Goal: Find specific page/section: Find specific page/section

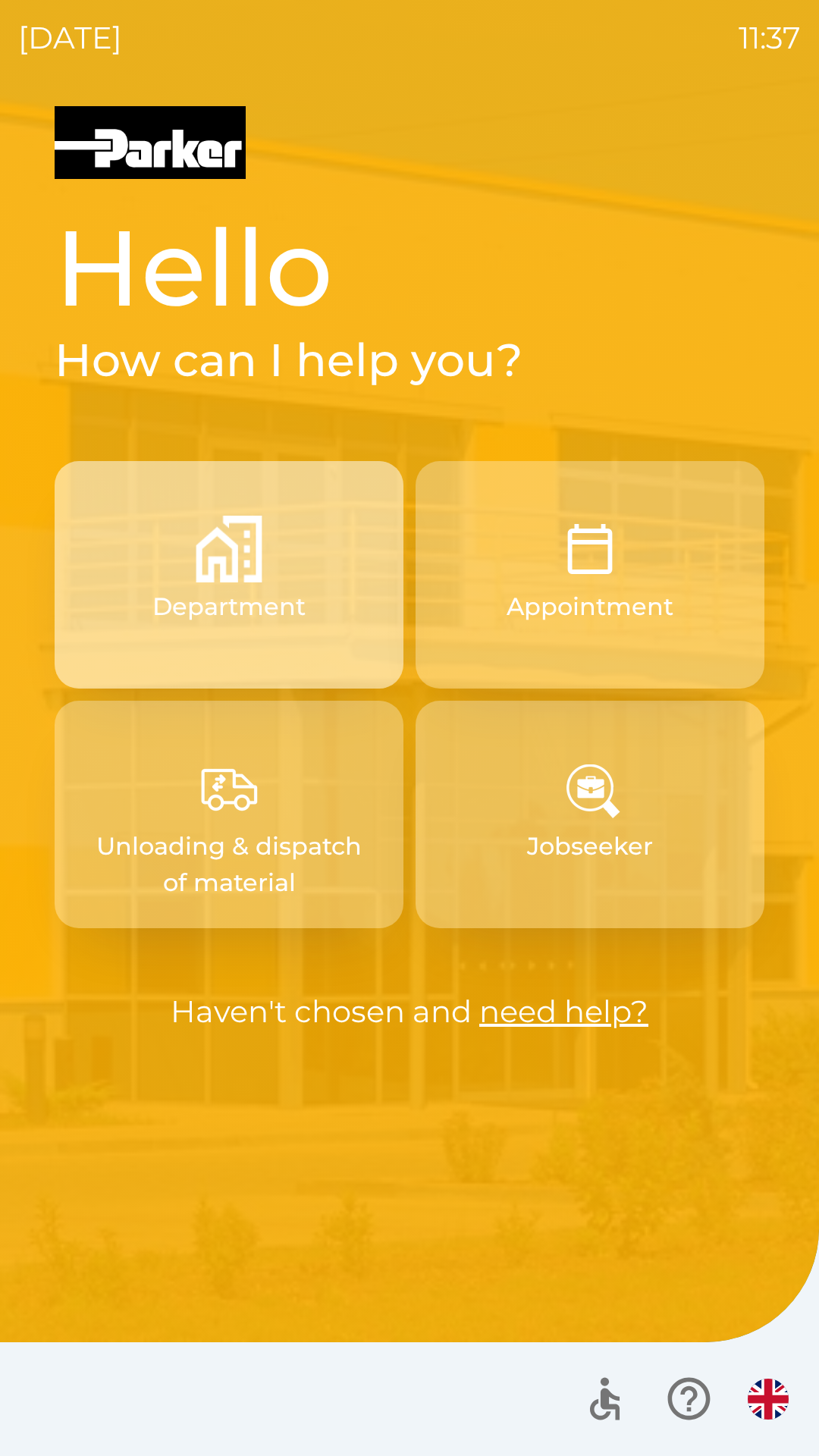
click at [275, 576] on button "Department" at bounding box center [229, 575] width 349 height 227
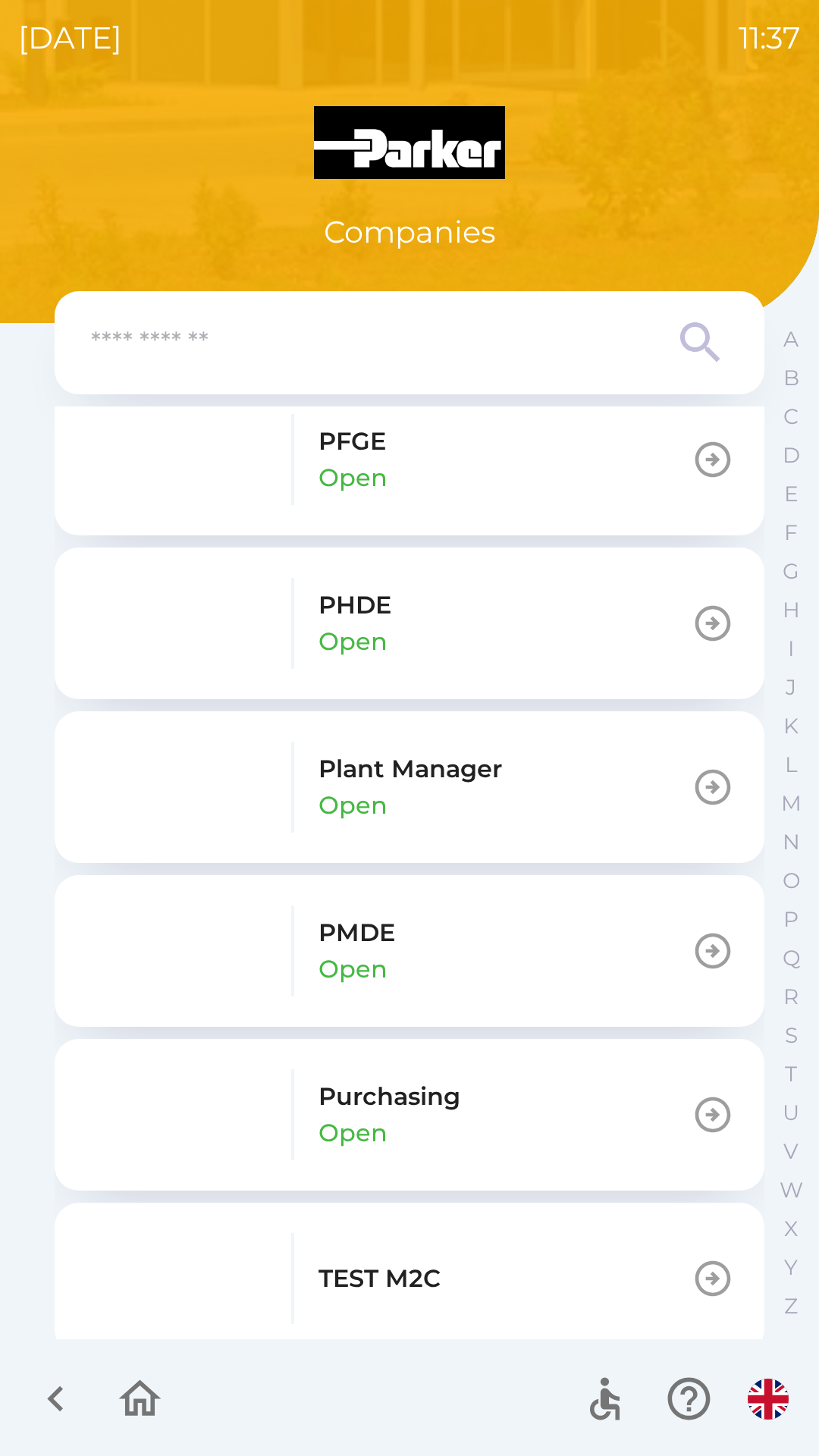
scroll to position [1988, 0]
click at [697, 785] on icon "button" at bounding box center [713, 788] width 43 height 43
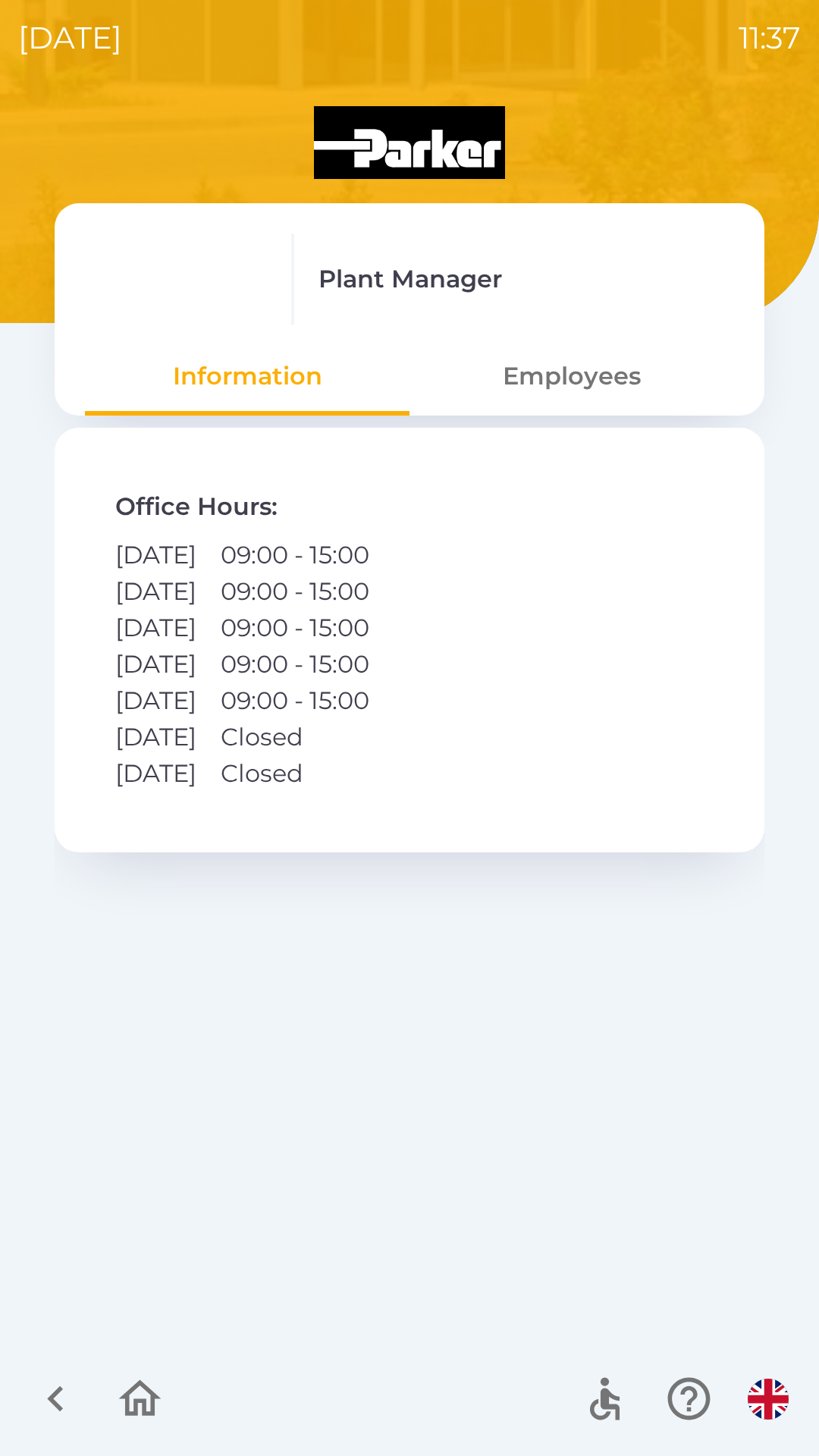
click at [122, 1404] on icon "button" at bounding box center [140, 1399] width 51 height 51
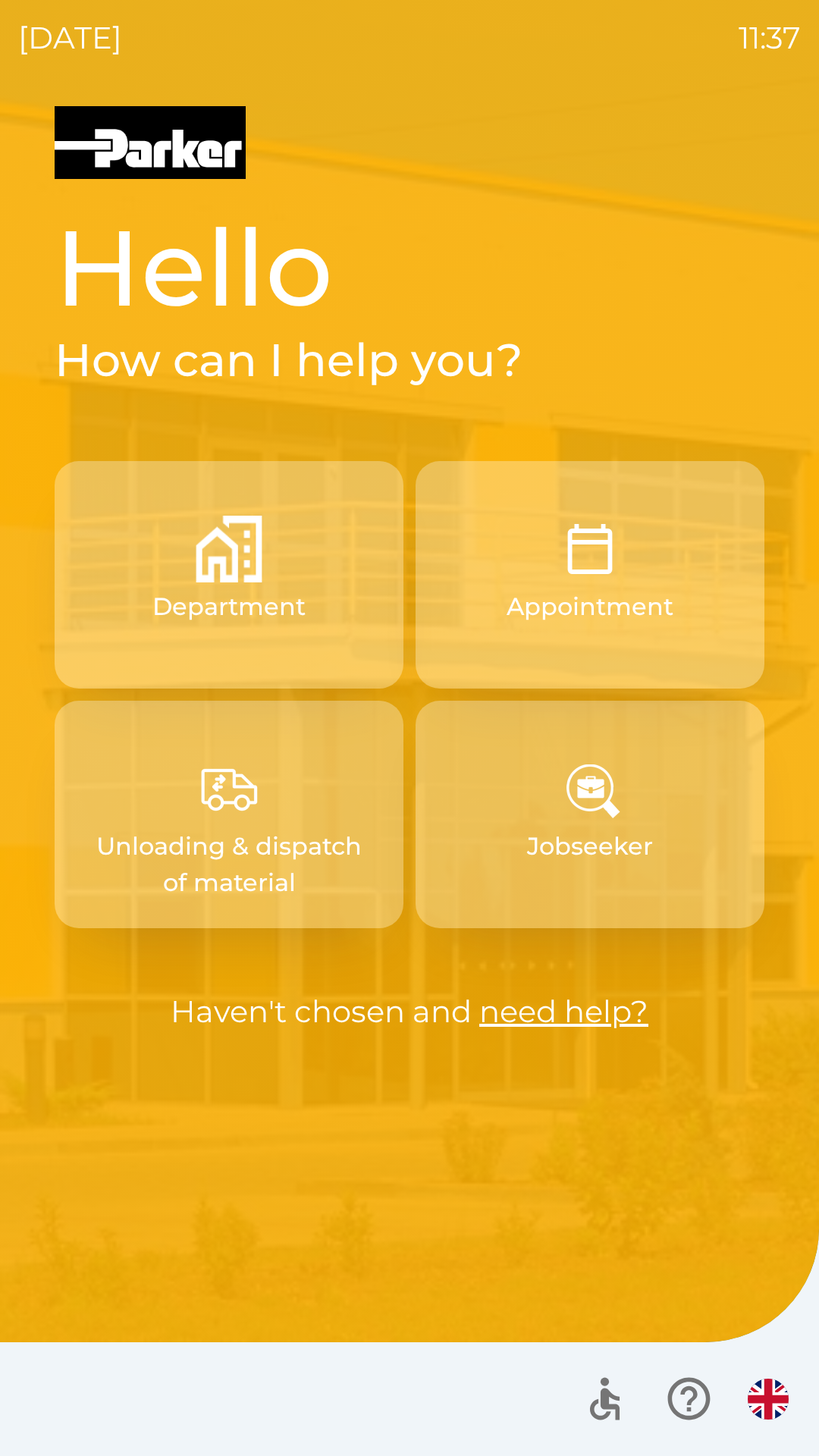
click at [548, 629] on button "Appointment" at bounding box center [589, 575] width 349 height 227
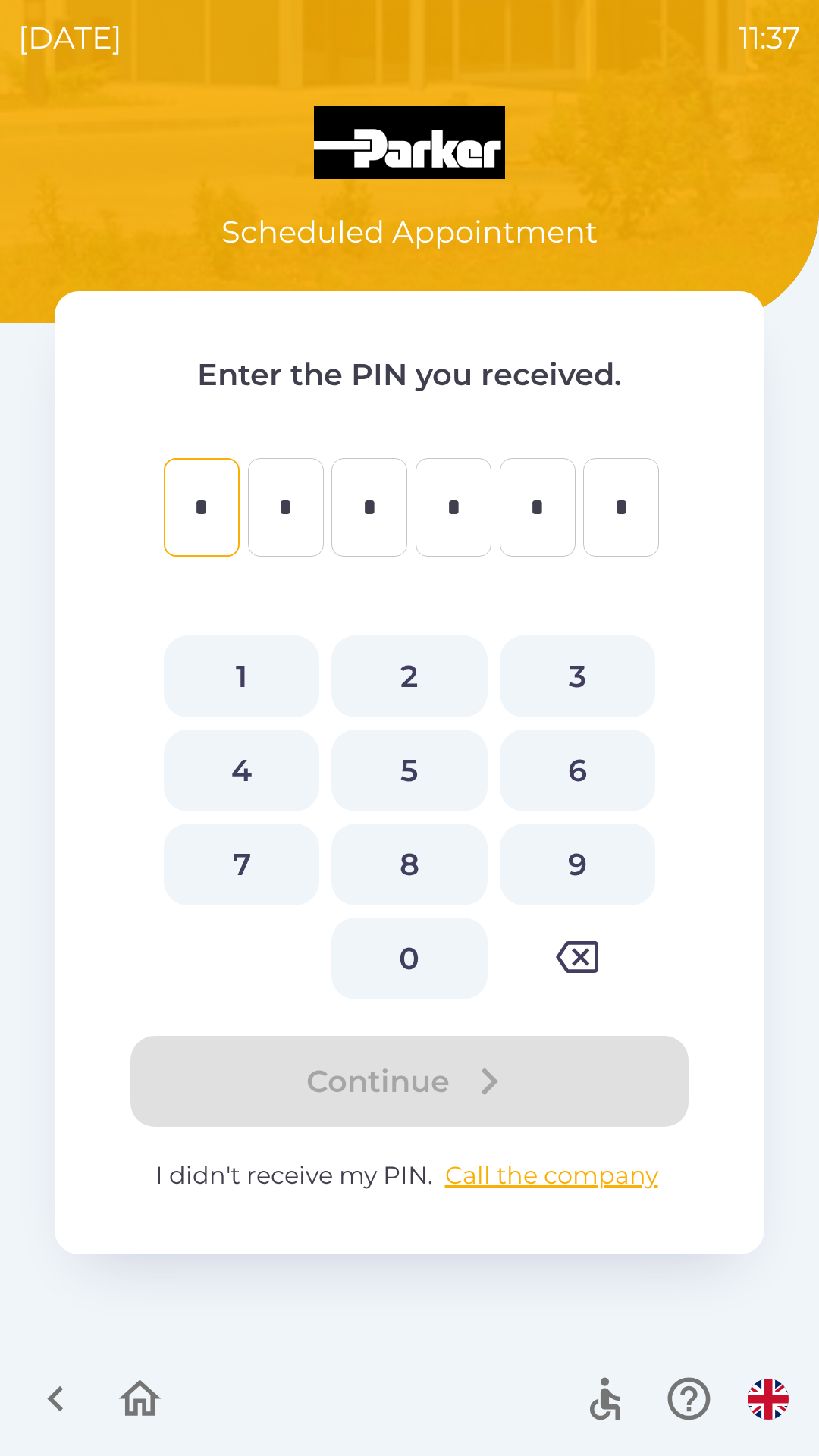
click at [775, 1405] on img "button" at bounding box center [768, 1400] width 41 height 41
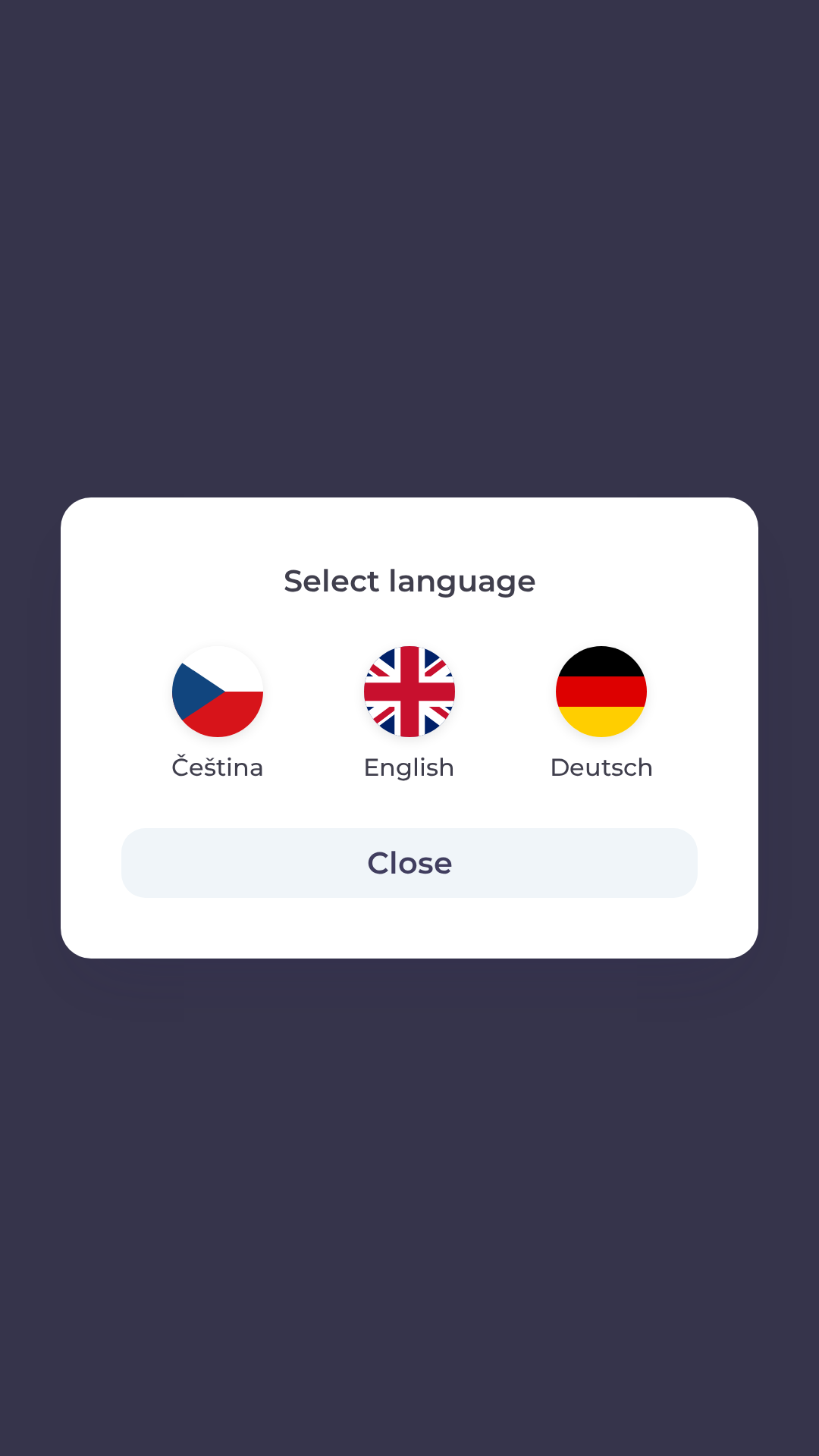
click at [418, 708] on img "button" at bounding box center [409, 691] width 91 height 91
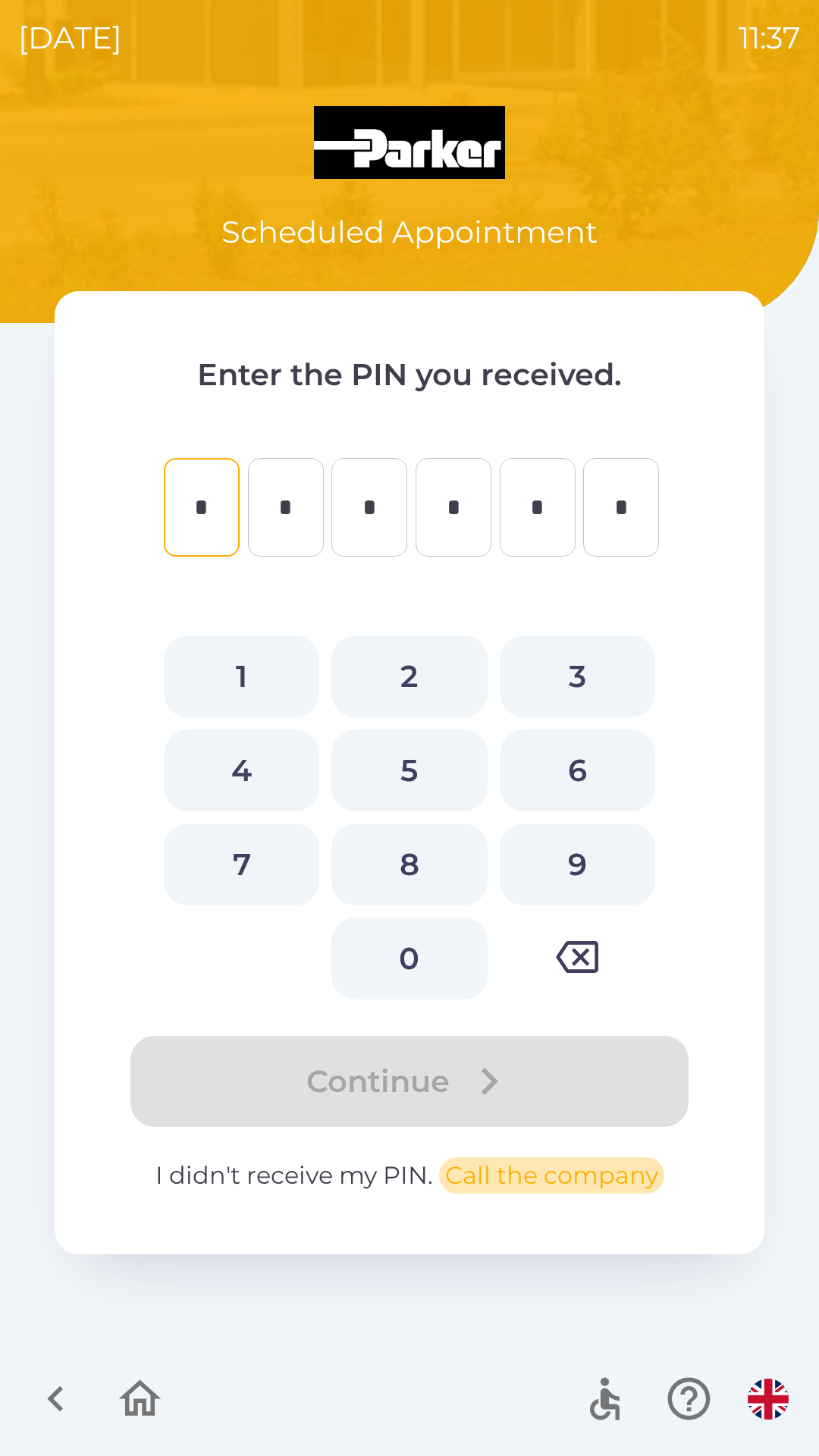
click at [557, 1177] on button "Call the company" at bounding box center [552, 1176] width 226 height 37
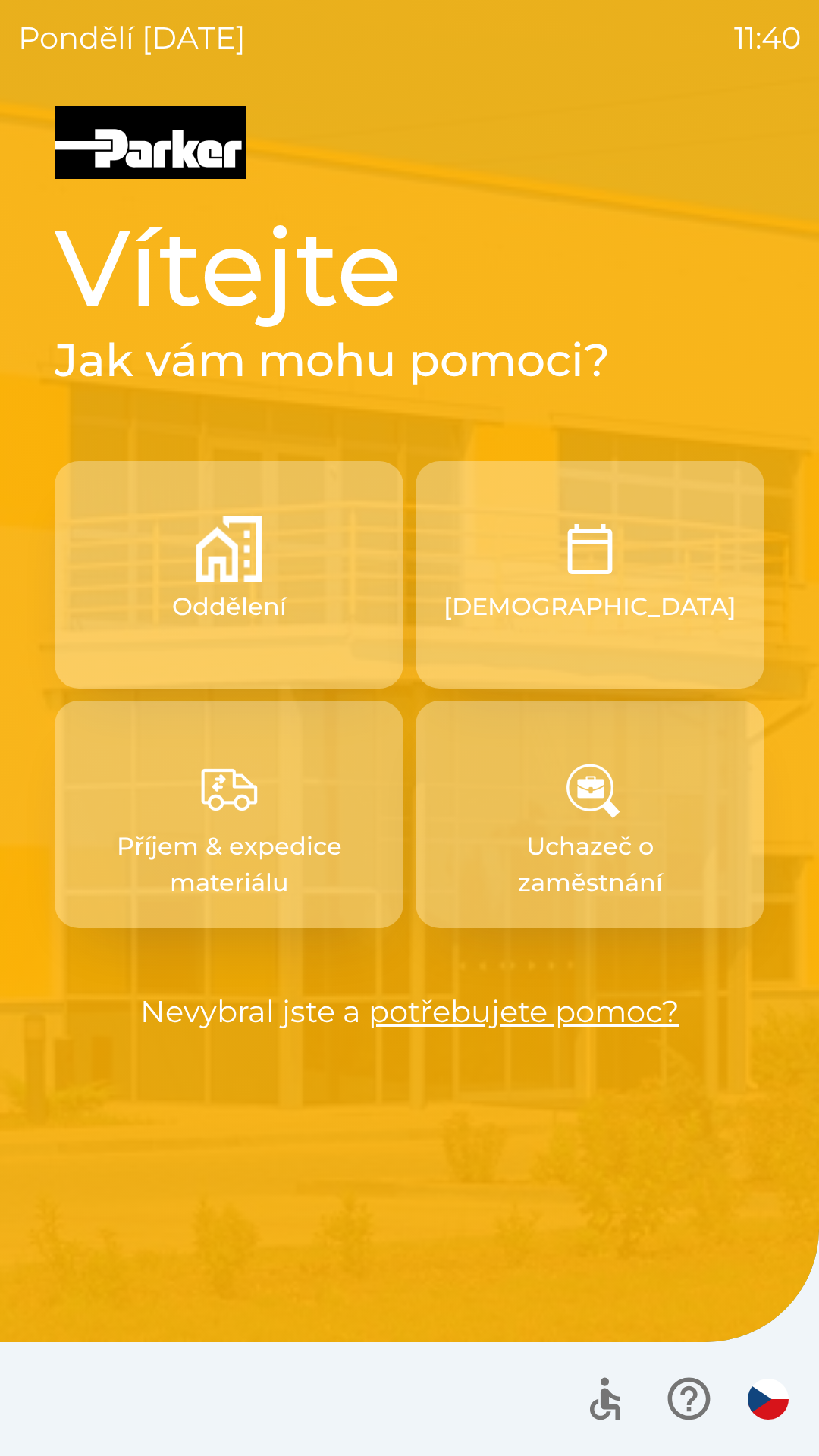
click at [508, 876] on p "Uchazeč o zaměstnání" at bounding box center [590, 864] width 276 height 73
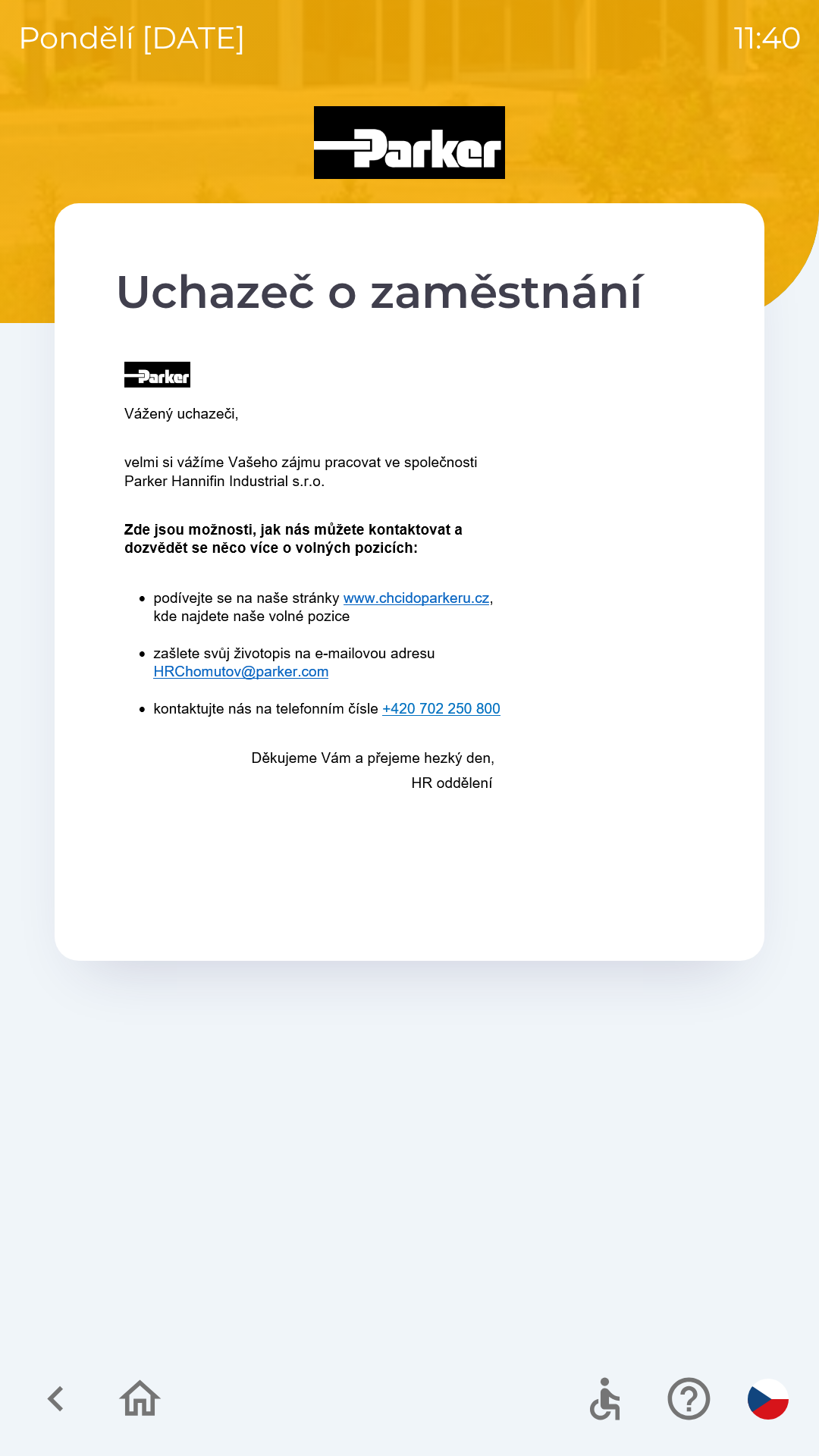
click at [750, 1386] on button "button" at bounding box center [768, 1399] width 53 height 53
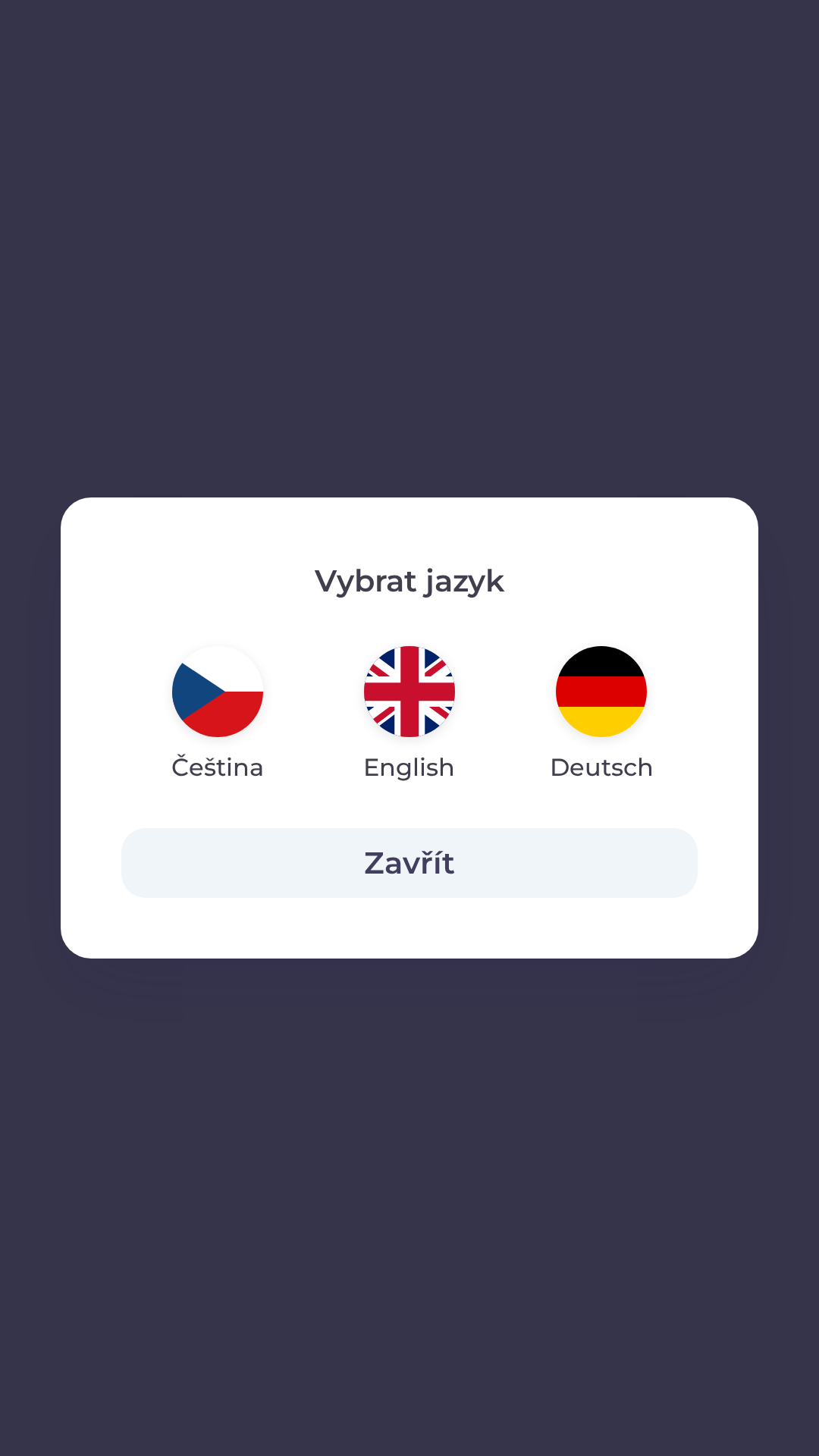
click at [406, 717] on img "button" at bounding box center [409, 691] width 91 height 91
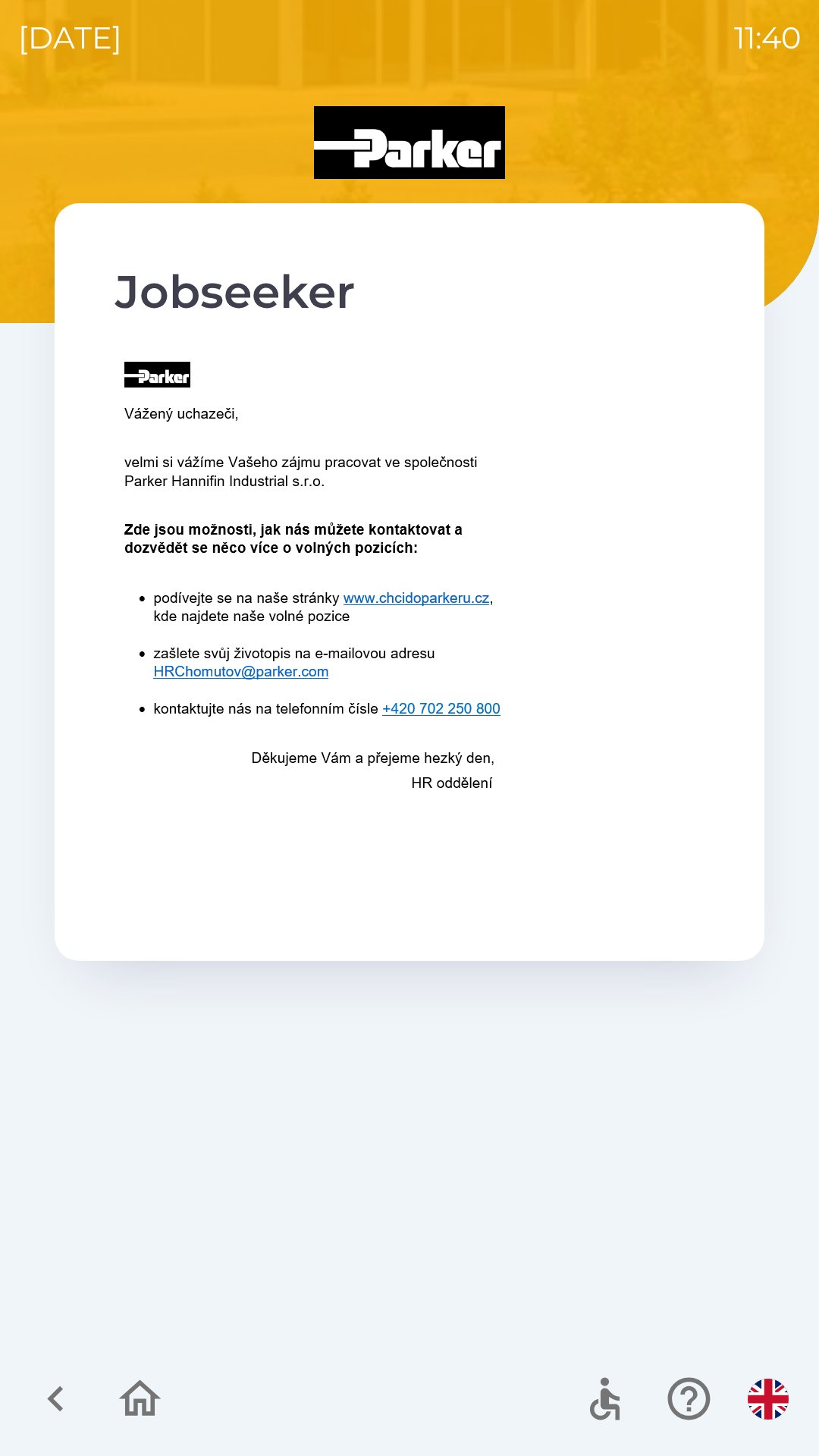
click at [204, 1169] on div "Jobseeker" at bounding box center [409, 781] width 782 height 1350
click at [132, 1377] on icon "button" at bounding box center [140, 1399] width 51 height 51
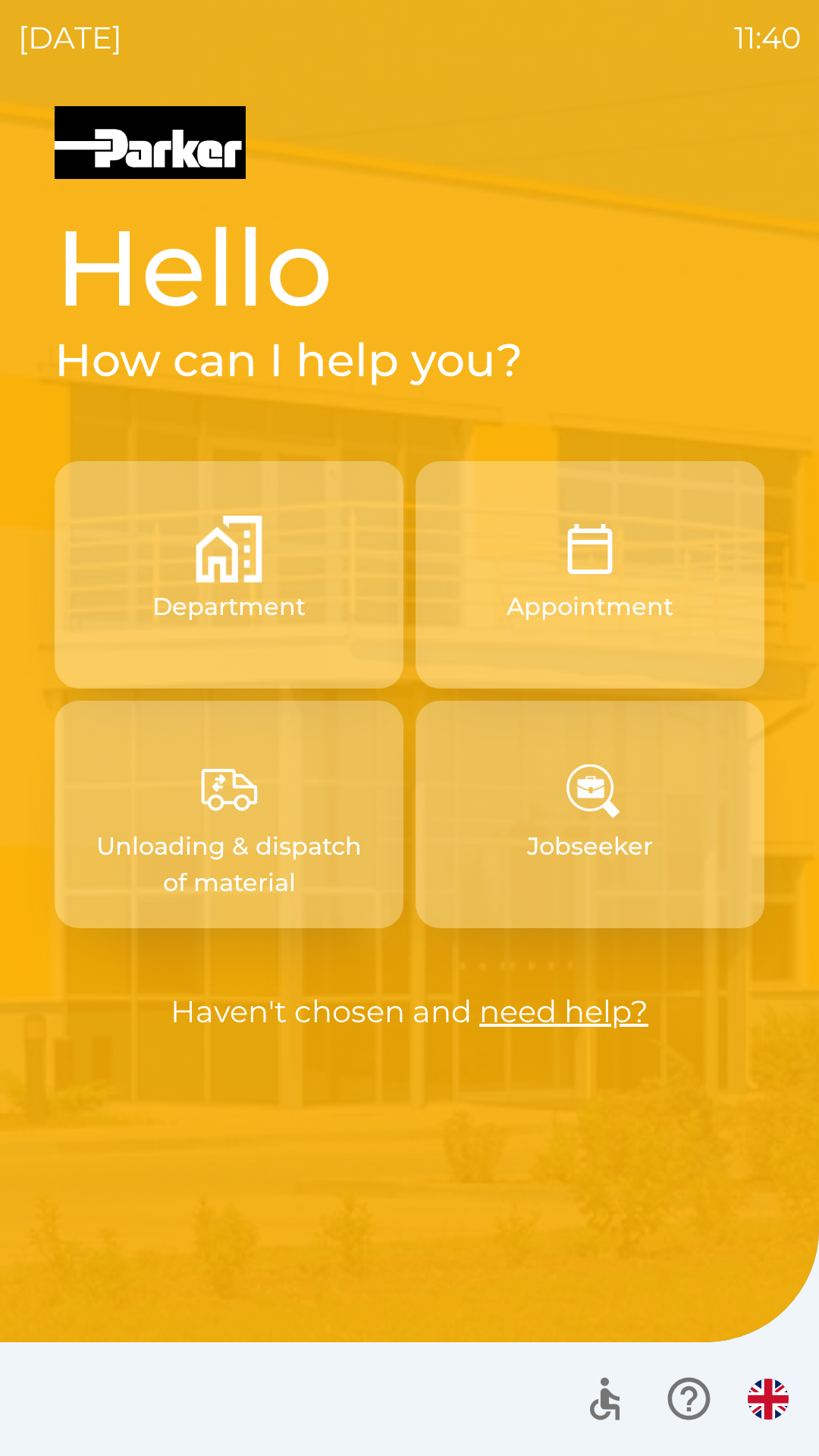
click at [228, 589] on p "Department" at bounding box center [228, 607] width 153 height 37
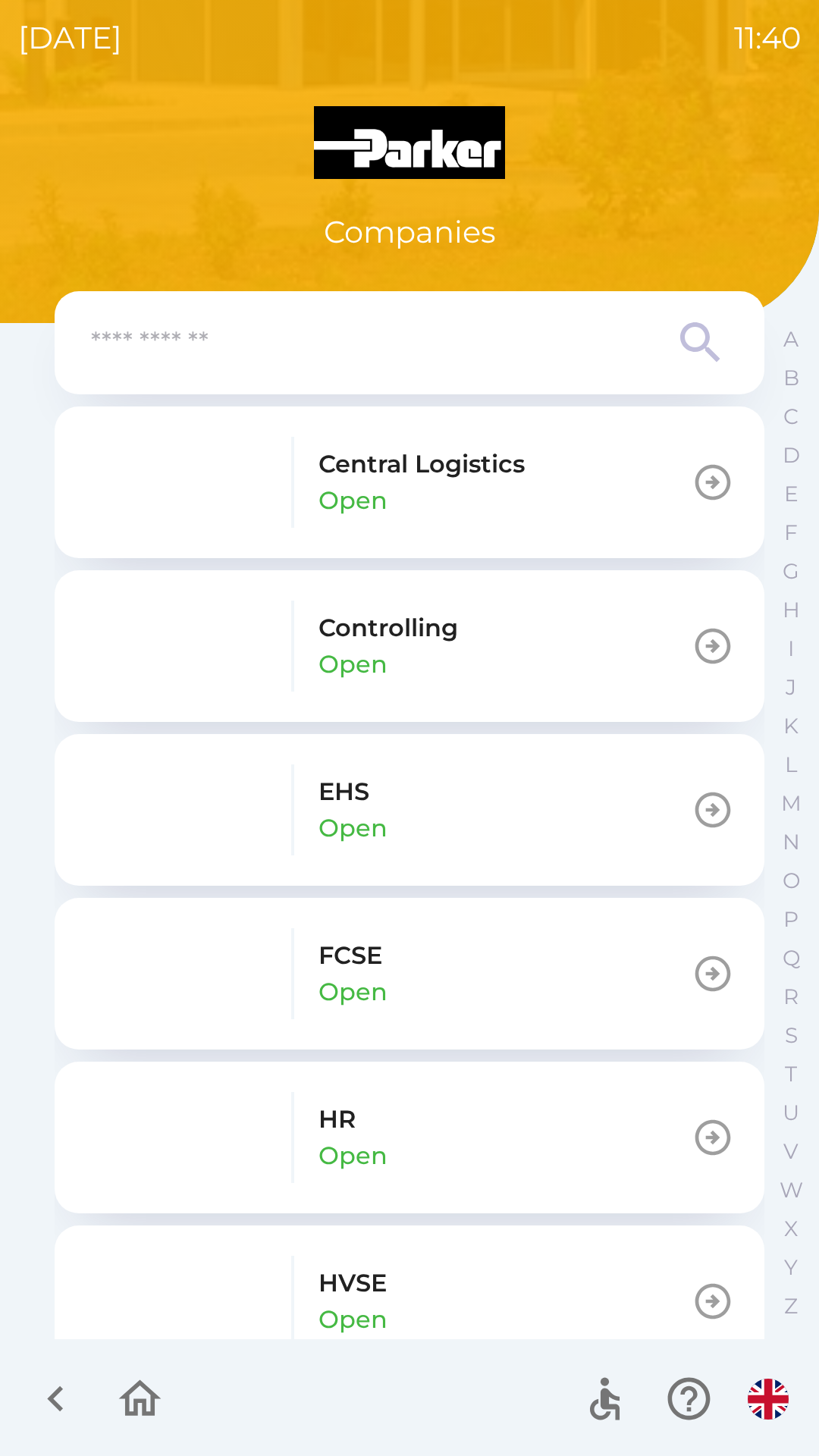
click at [299, 353] on input "text" at bounding box center [378, 343] width 576 height 42
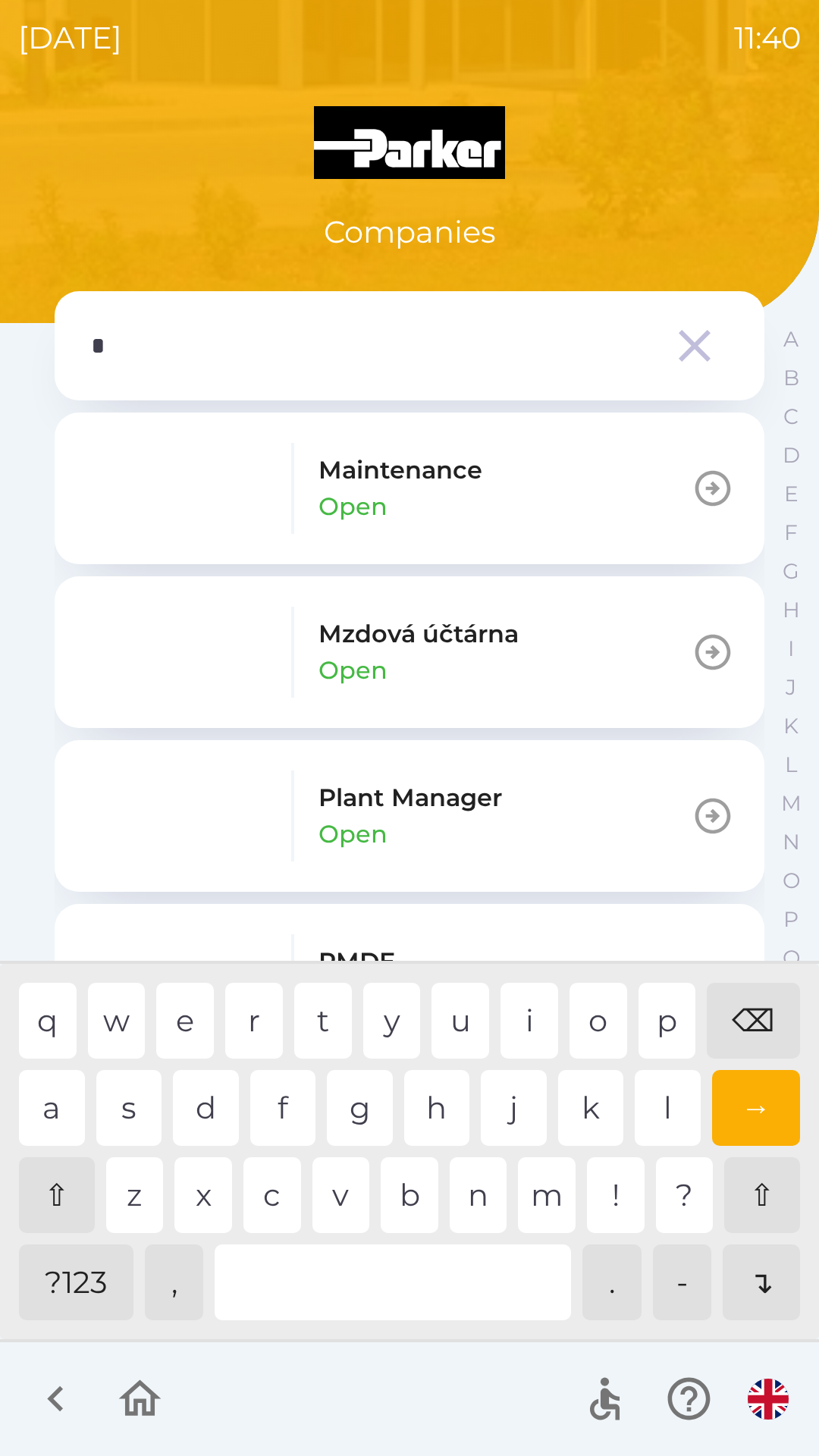
click at [544, 1199] on div "m" at bounding box center [547, 1195] width 58 height 76
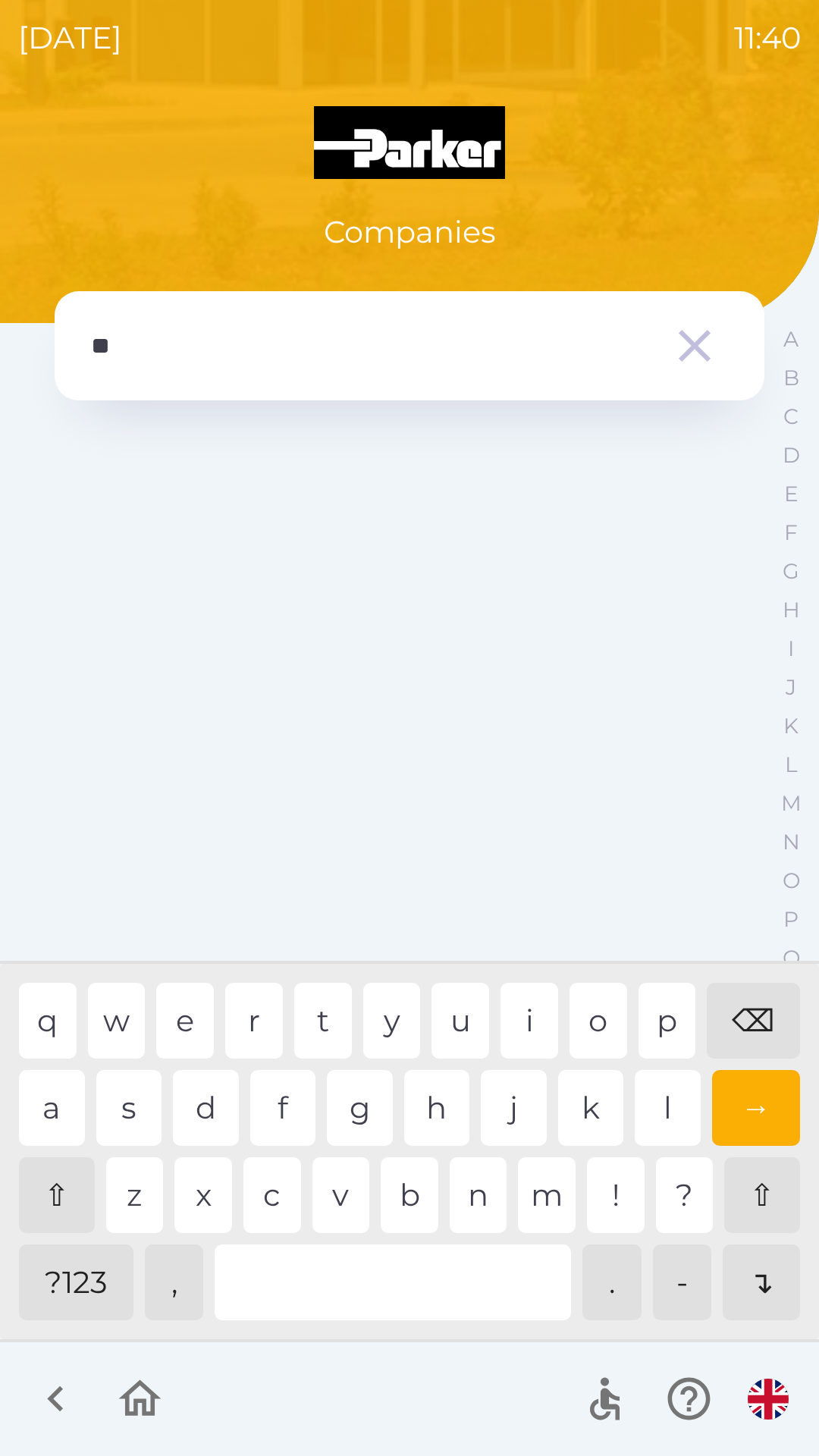
click at [601, 1018] on div "o" at bounding box center [598, 1020] width 58 height 76
click at [478, 1201] on div "n" at bounding box center [478, 1195] width 58 height 76
click at [532, 1023] on div "i" at bounding box center [529, 1020] width 58 height 76
click at [571, 1100] on div "k" at bounding box center [591, 1108] width 66 height 76
type input "******"
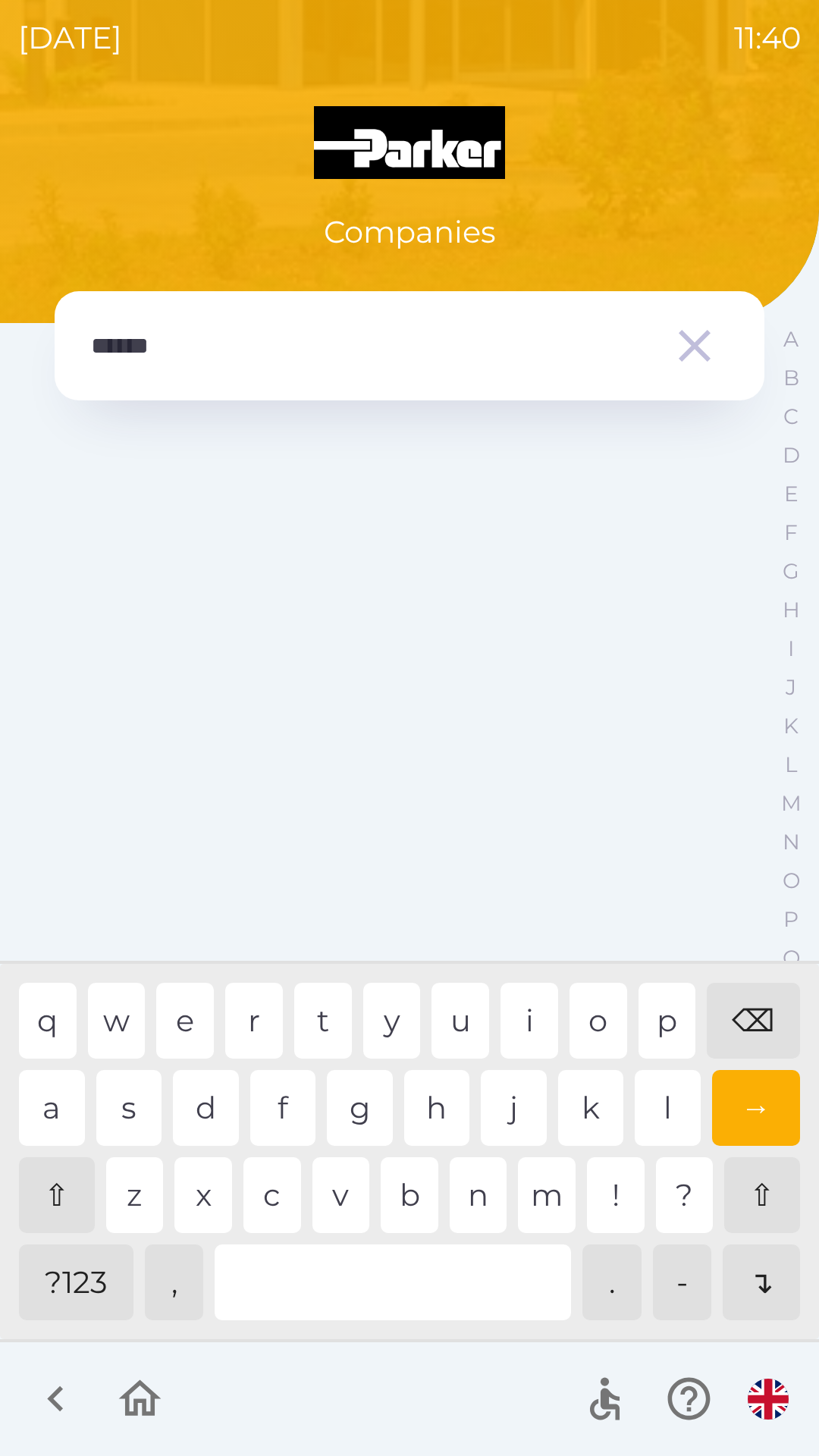
click at [754, 1116] on div "→" at bounding box center [756, 1108] width 89 height 76
click at [144, 1401] on icon "button" at bounding box center [141, 1398] width 43 height 37
